Goal: Information Seeking & Learning: Learn about a topic

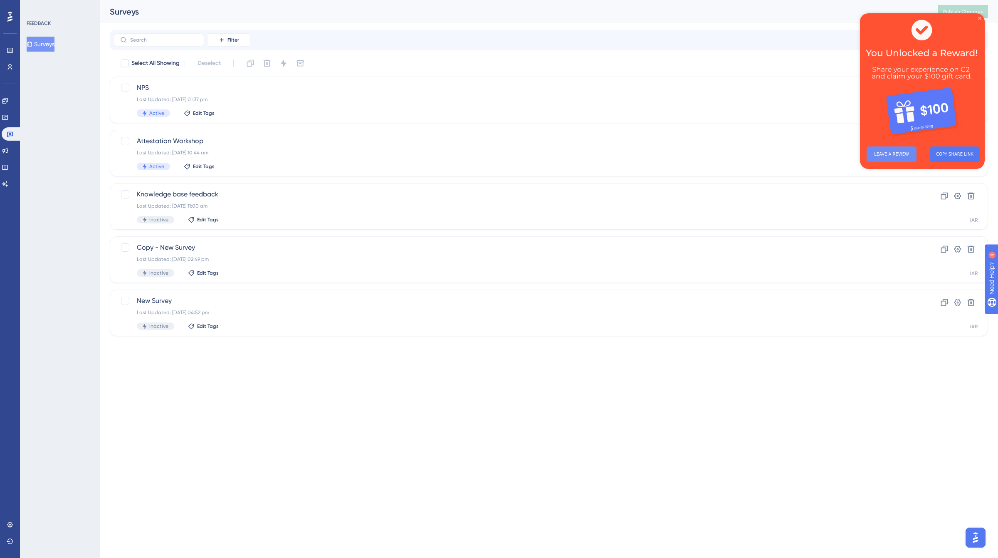
click at [891, 152] on button "LEAVE A REVIEW" at bounding box center [892, 154] width 50 height 16
click at [7, 166] on icon at bounding box center [5, 167] width 7 height 7
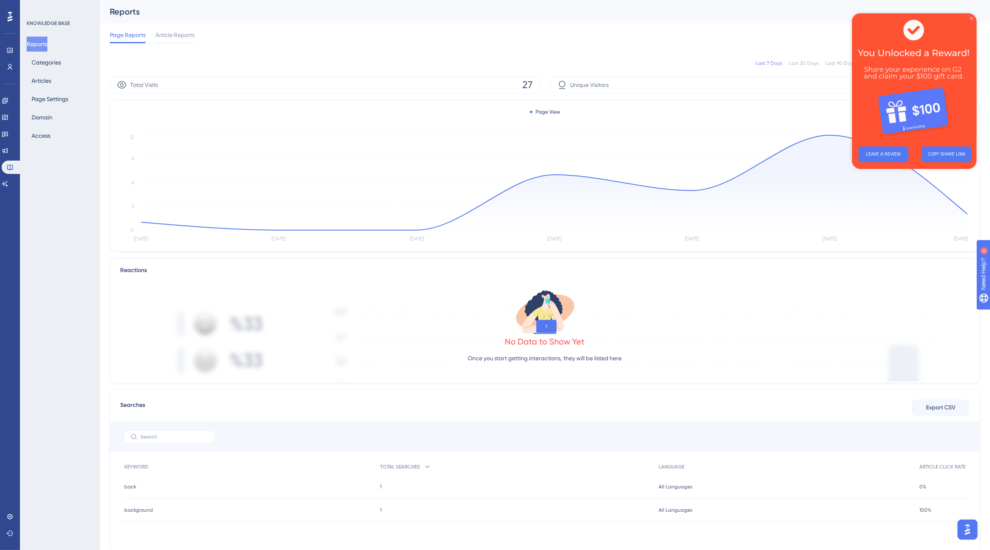
click at [970, 19] on icon "Close Preview" at bounding box center [971, 18] width 3 height 3
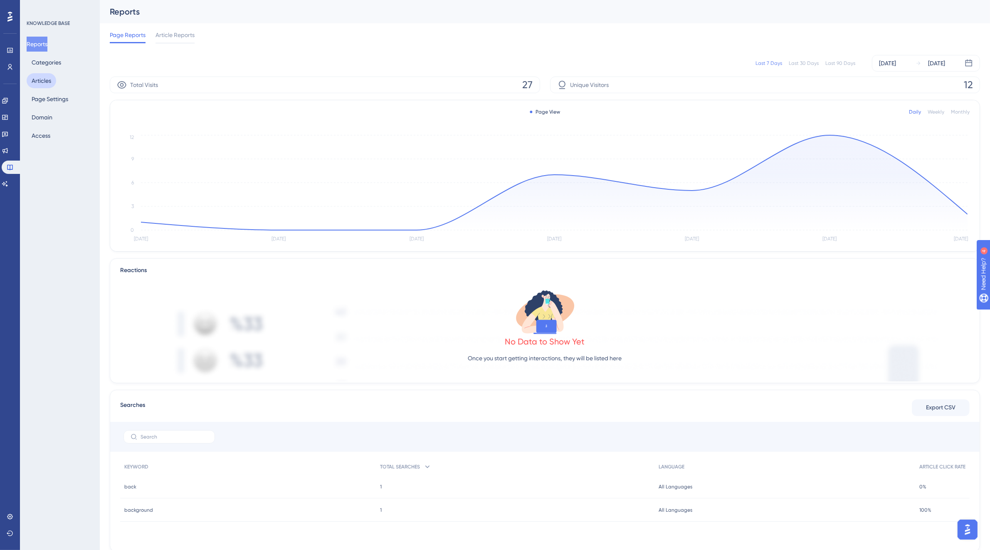
click at [50, 82] on button "Articles" at bounding box center [42, 80] width 30 height 15
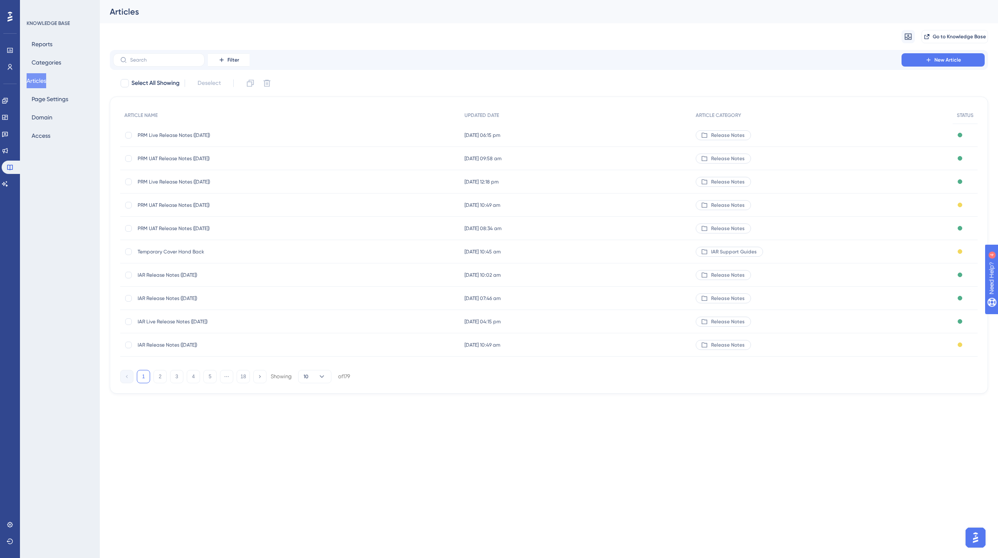
click at [195, 274] on span "IAR Release Notes ([DATE])" at bounding box center [204, 275] width 133 height 7
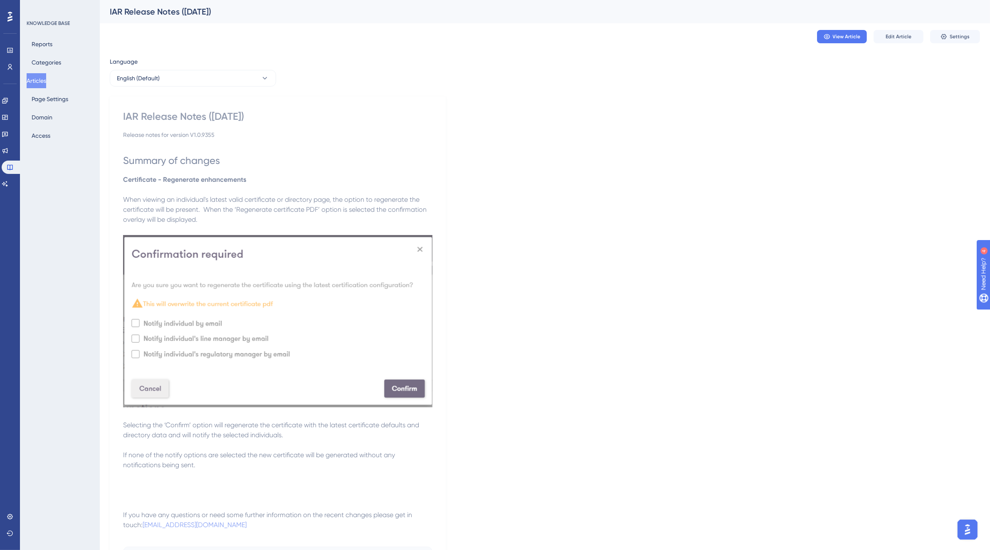
click at [38, 80] on button "Articles" at bounding box center [37, 80] width 20 height 15
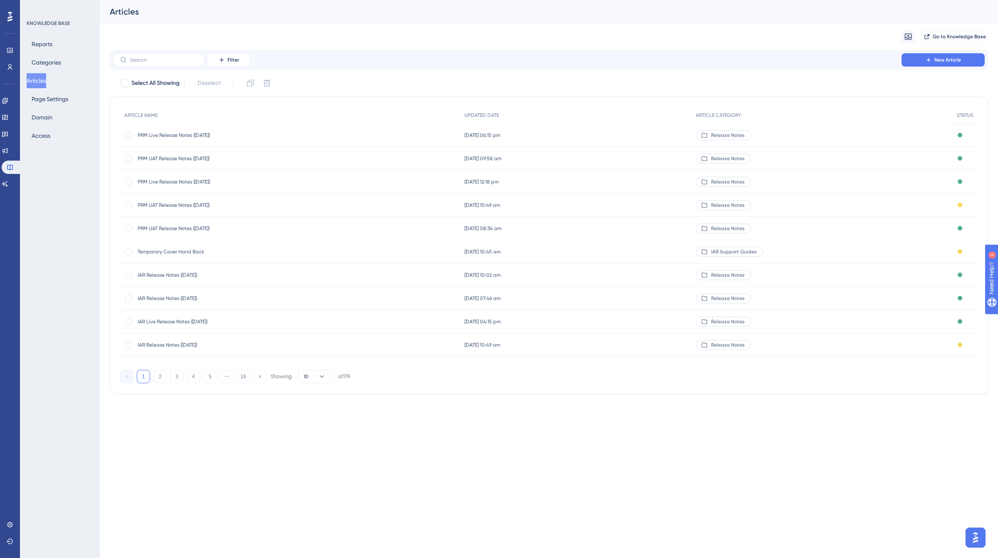
click at [196, 297] on span "IAR Release Notes ([DATE])" at bounding box center [204, 298] width 133 height 7
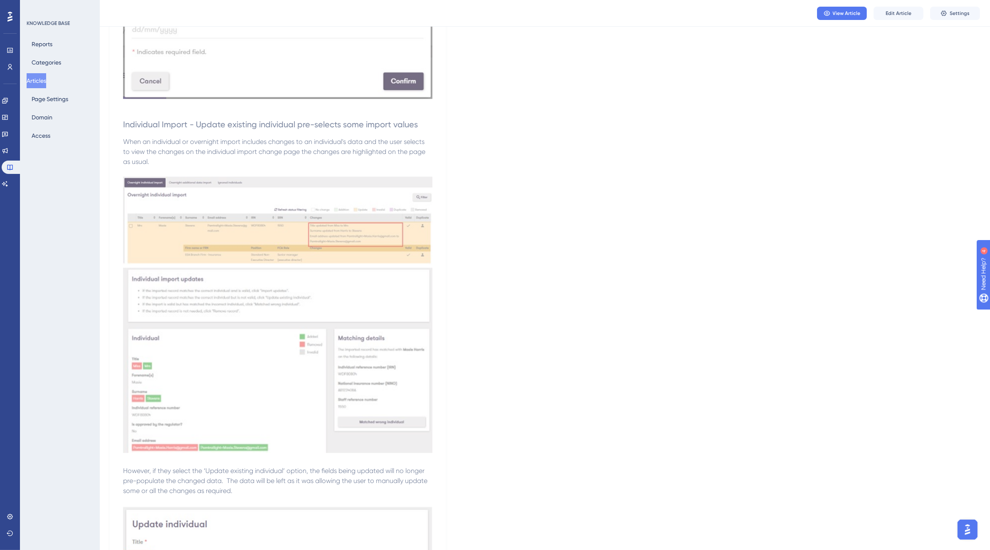
scroll to position [966, 0]
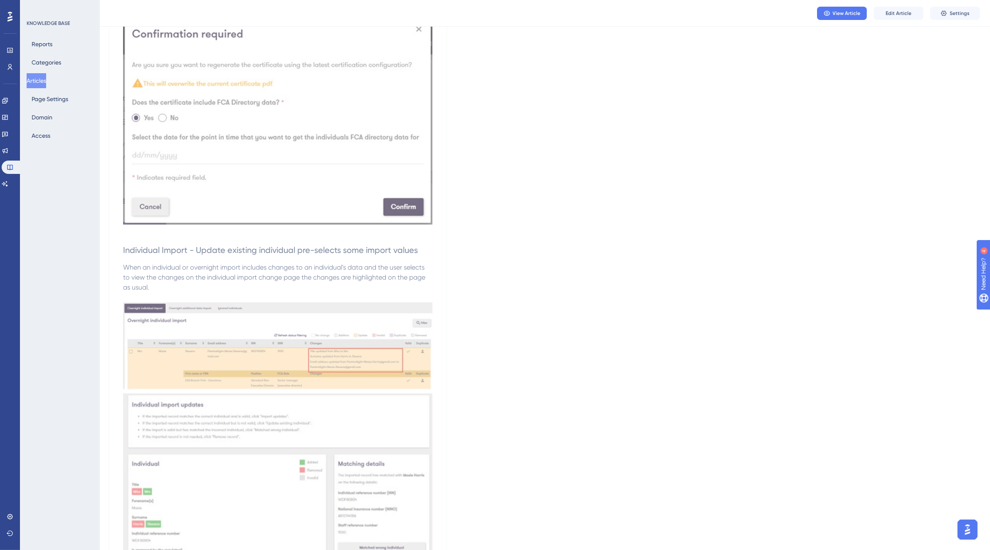
click at [36, 84] on button "Articles" at bounding box center [37, 80] width 20 height 15
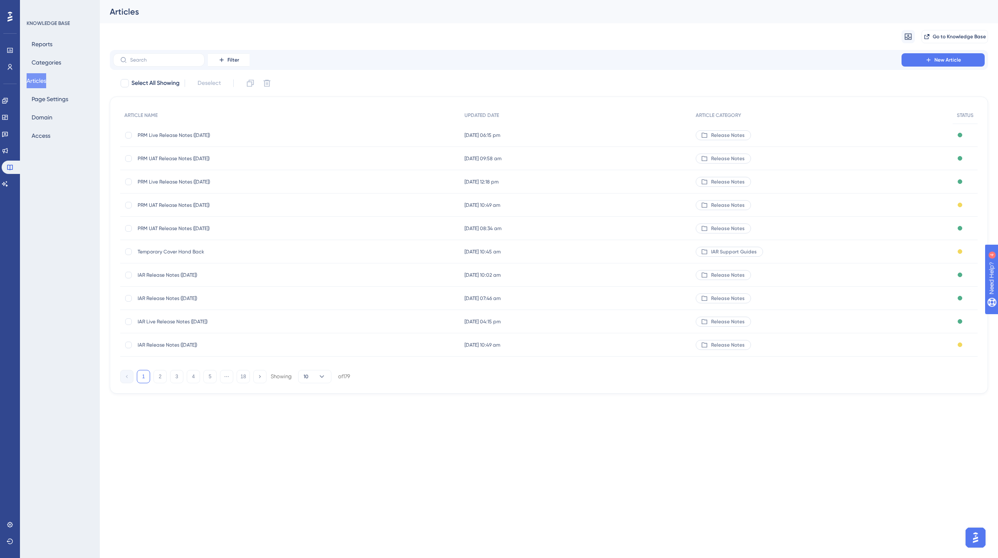
click at [194, 344] on span "IAR Release Notes ([DATE])" at bounding box center [204, 345] width 133 height 7
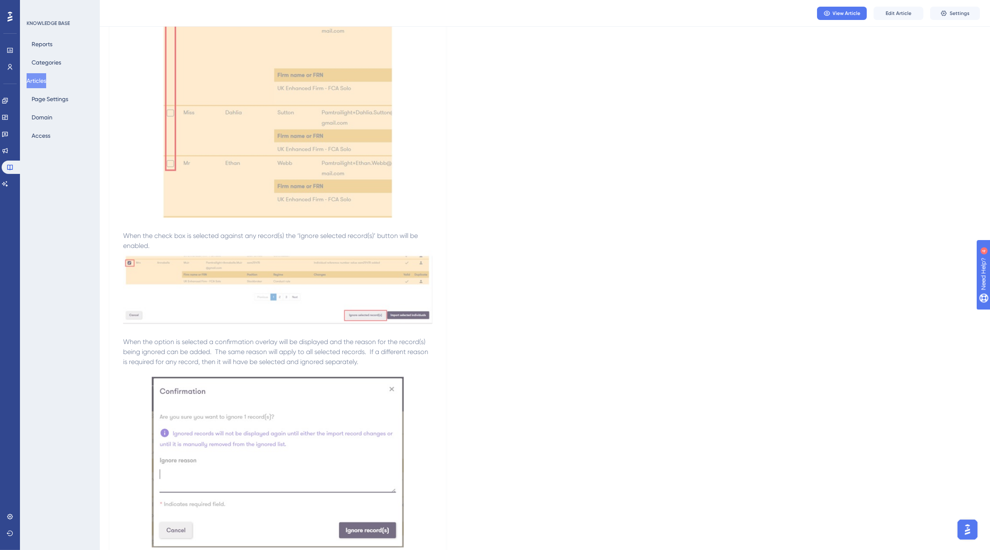
scroll to position [438, 0]
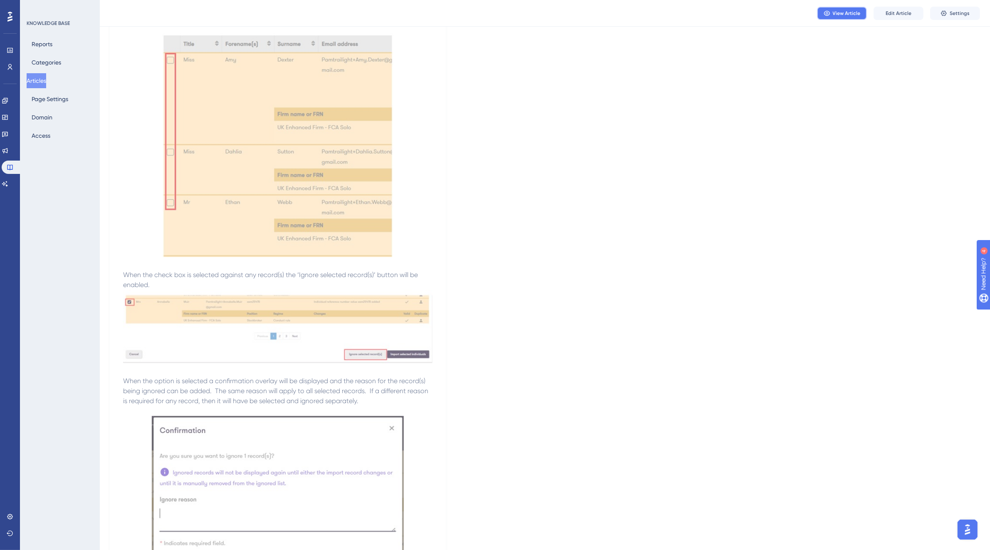
click at [837, 15] on span "View Article" at bounding box center [847, 13] width 28 height 7
